Goal: Find contact information: Find contact information

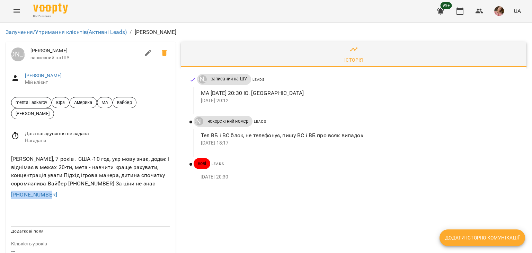
drag, startPoint x: 71, startPoint y: 196, endPoint x: 8, endPoint y: 193, distance: 63.8
click at [8, 193] on div "МА, Марк, 7 років . США -10 год, укр мову знає, додає і віднімає в межах 20-ти,…" at bounding box center [91, 176] width 170 height 55
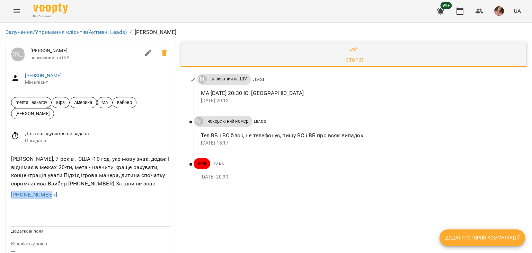
click at [7, 193] on div "МА, Марк, 7 років . США -10 год, укр мову знає, додає і віднімає в межах 20-ти,…" at bounding box center [91, 176] width 170 height 55
copy link "+15097618275"
drag, startPoint x: 64, startPoint y: 198, endPoint x: 0, endPoint y: 193, distance: 63.9
copy link "+15097618275"
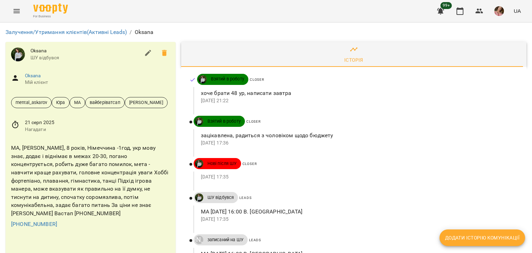
scroll to position [243, 0]
